Goal: Transaction & Acquisition: Purchase product/service

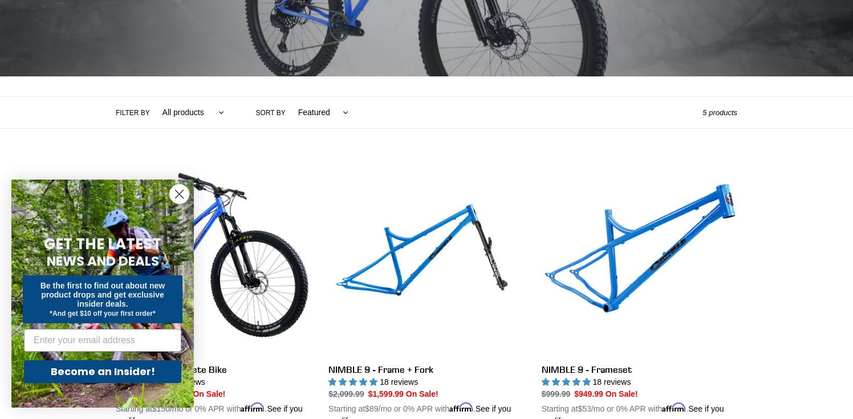
scroll to position [182, 0]
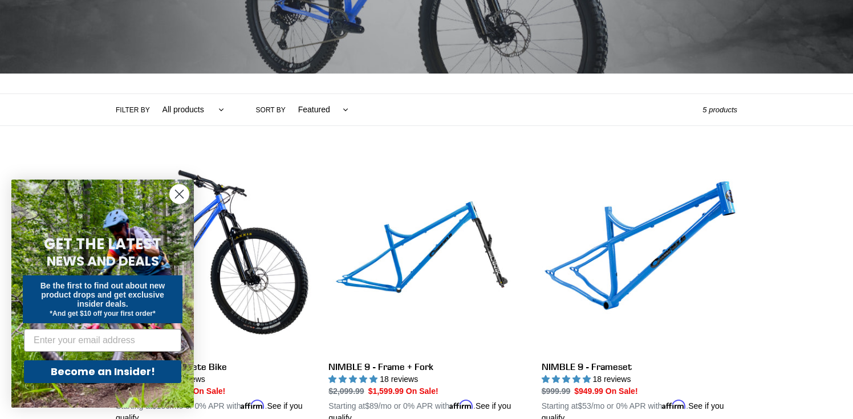
click at [179, 191] on circle "Close dialog" at bounding box center [179, 194] width 19 height 19
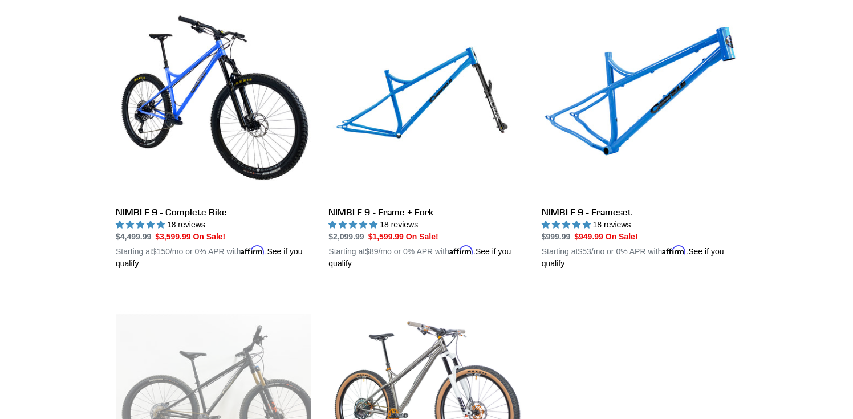
scroll to position [335, 0]
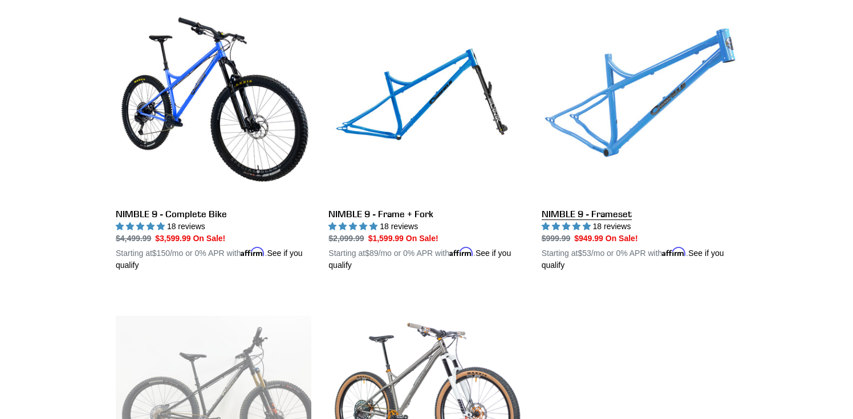
click at [608, 95] on link "NIMBLE 9 - Frameset" at bounding box center [640, 138] width 196 height 267
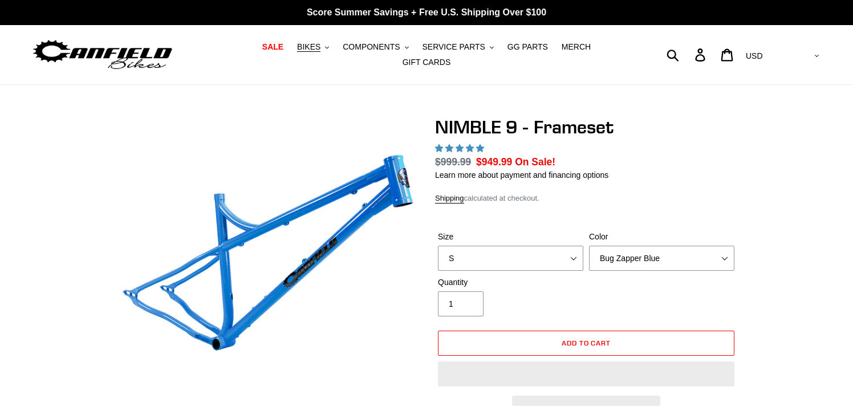
select select "highest-rating"
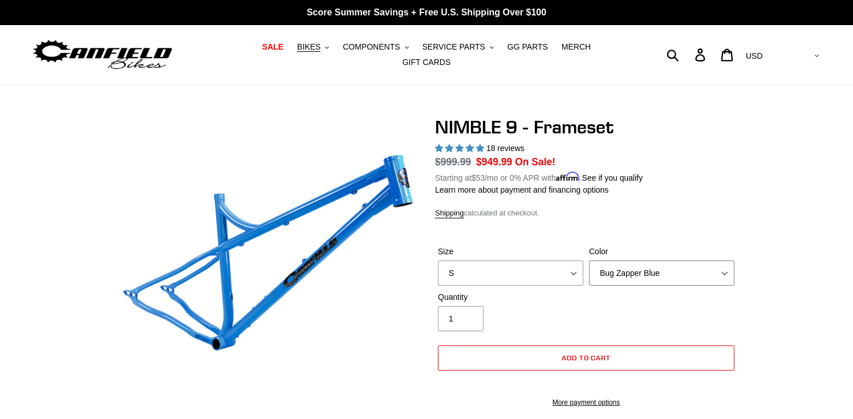
click at [727, 263] on select "Bug Zapper Blue Purple Haze -Sold Out Galaxy Black" at bounding box center [661, 273] width 145 height 25
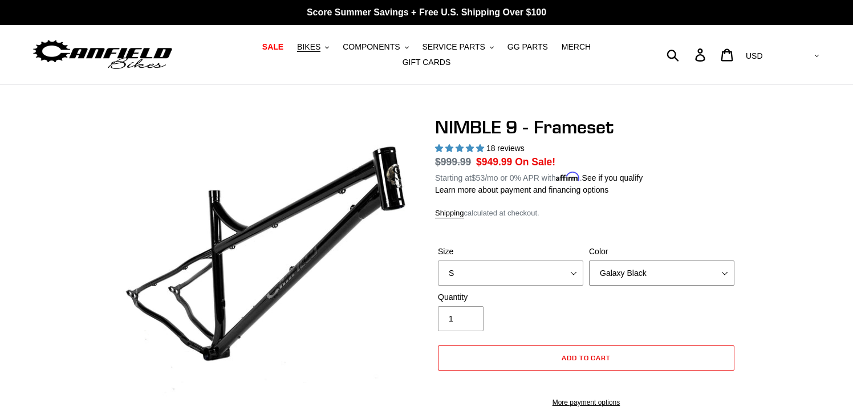
click at [730, 262] on select "Bug Zapper Blue Purple Haze -Sold Out Galaxy Black" at bounding box center [661, 273] width 145 height 25
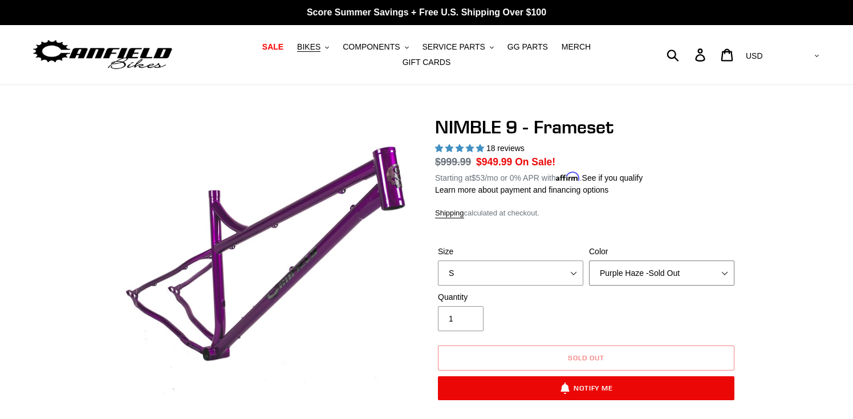
click at [725, 267] on select "Bug Zapper Blue Purple Haze -Sold Out Galaxy Black" at bounding box center [661, 273] width 145 height 25
select select "Galaxy Black"
